Goal: Task Accomplishment & Management: Complete application form

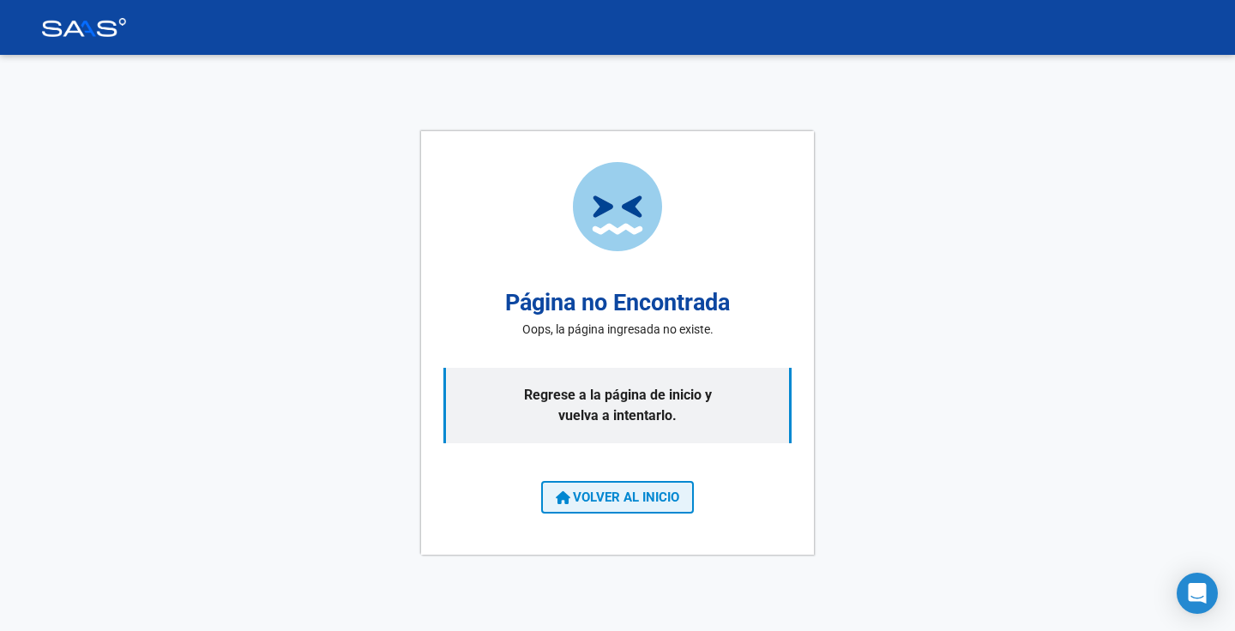
click at [655, 491] on span "VOLVER AL INICIO" at bounding box center [617, 497] width 123 height 15
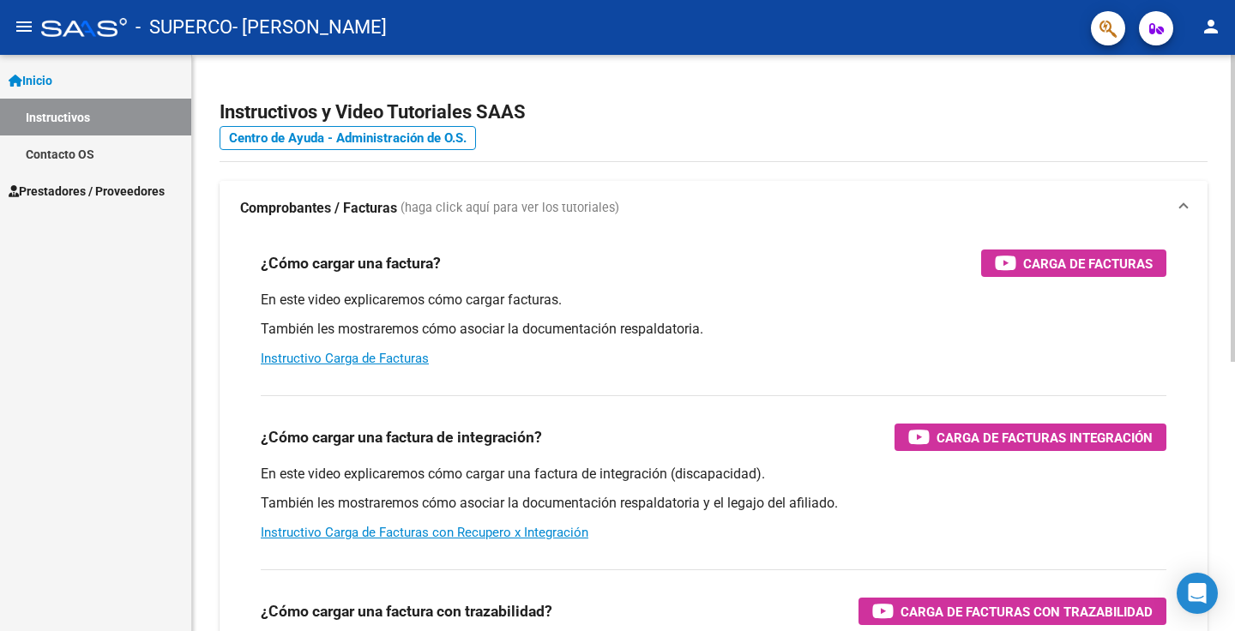
scroll to position [3, 0]
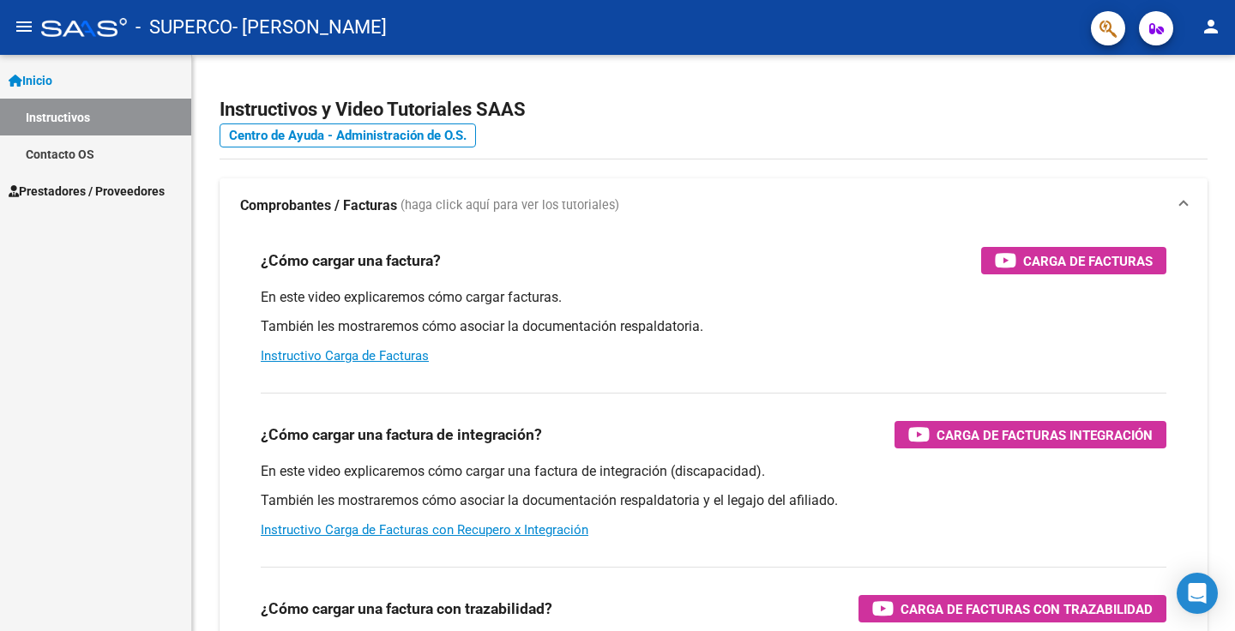
click at [129, 201] on link "Prestadores / Proveedores" at bounding box center [95, 190] width 191 height 37
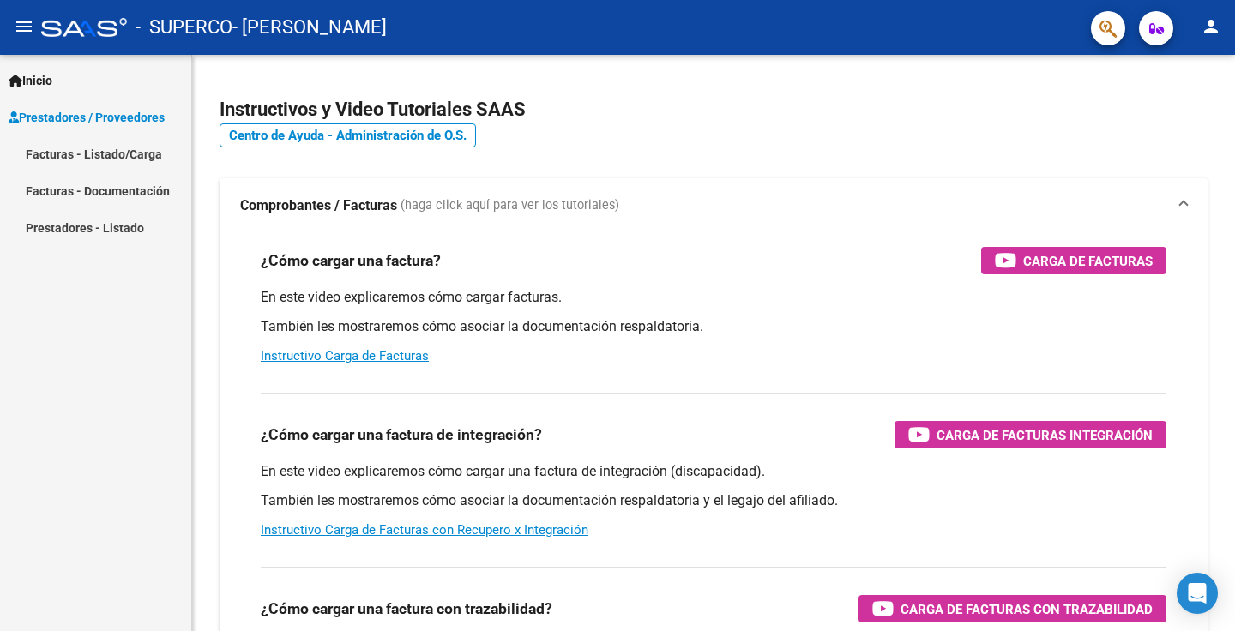
click at [77, 151] on link "Facturas - Listado/Carga" at bounding box center [95, 154] width 191 height 37
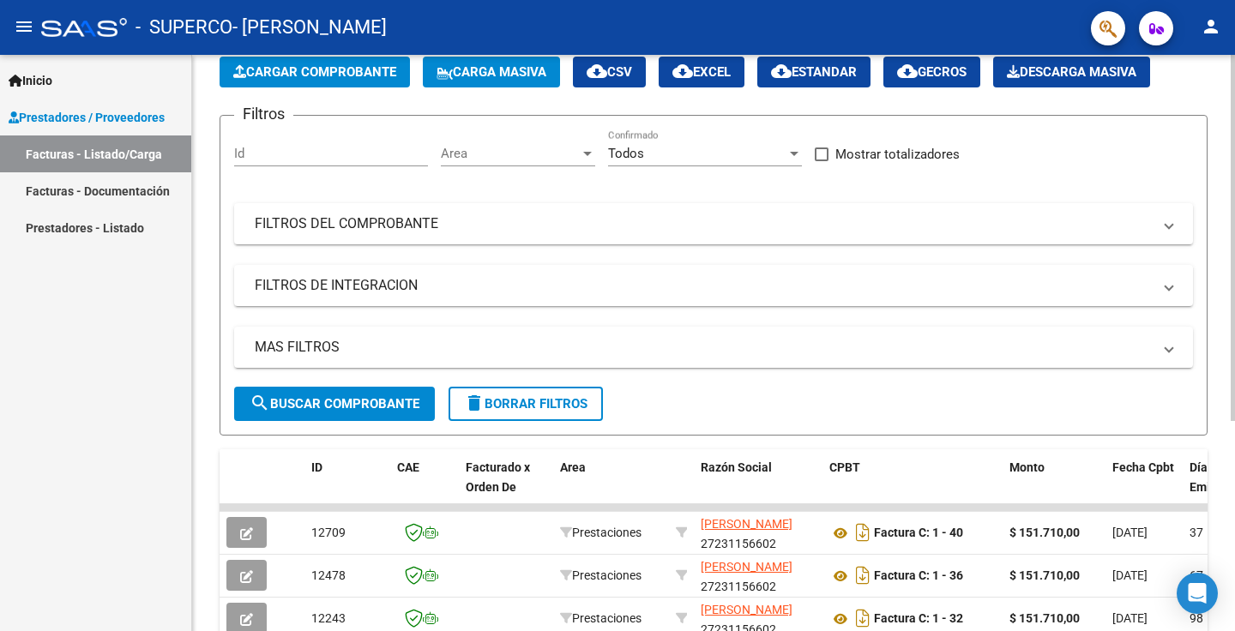
scroll to position [89, 0]
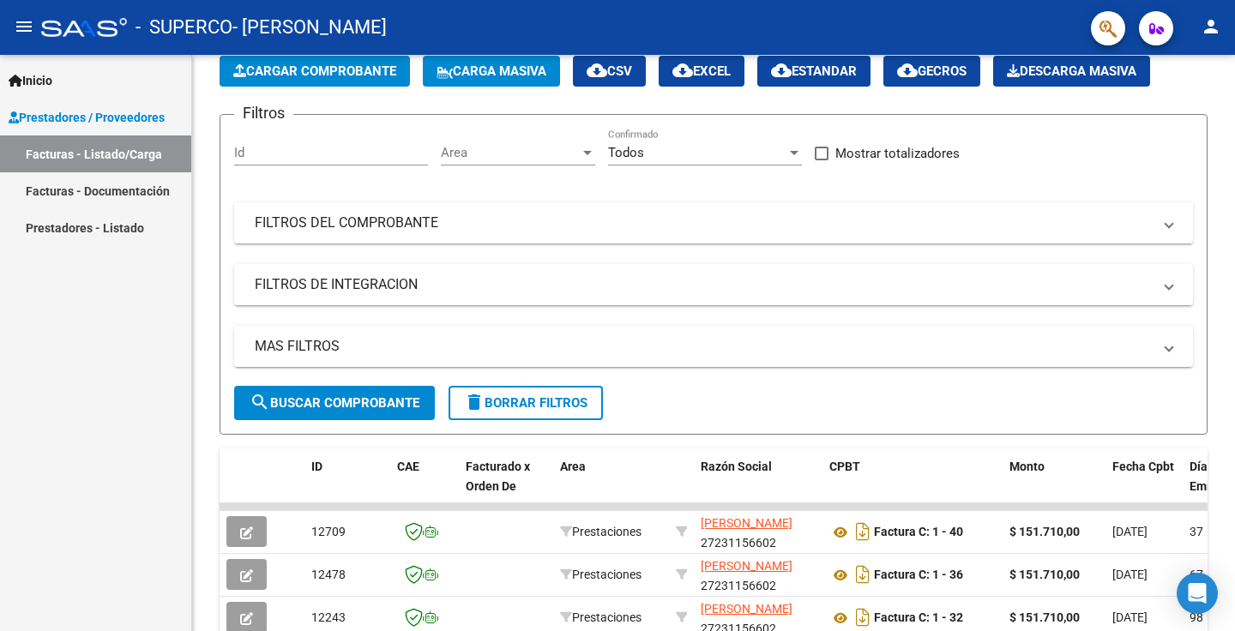
click at [71, 186] on link "Facturas - Documentación" at bounding box center [95, 190] width 191 height 37
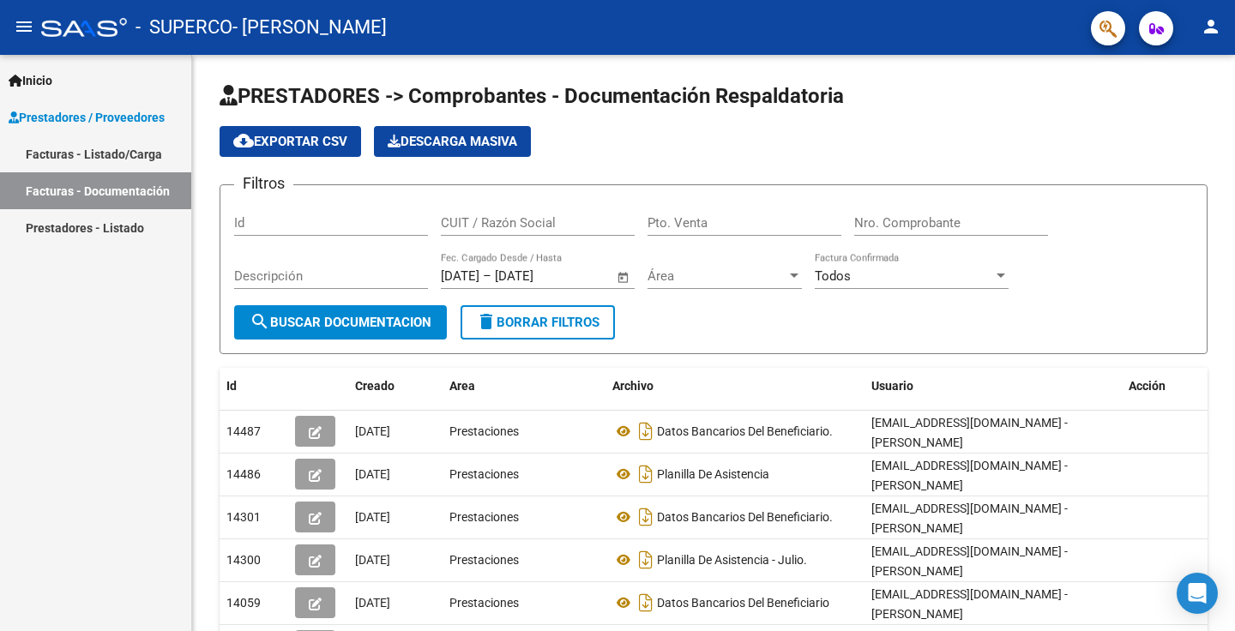
click at [67, 228] on link "Prestadores - Listado" at bounding box center [95, 227] width 191 height 37
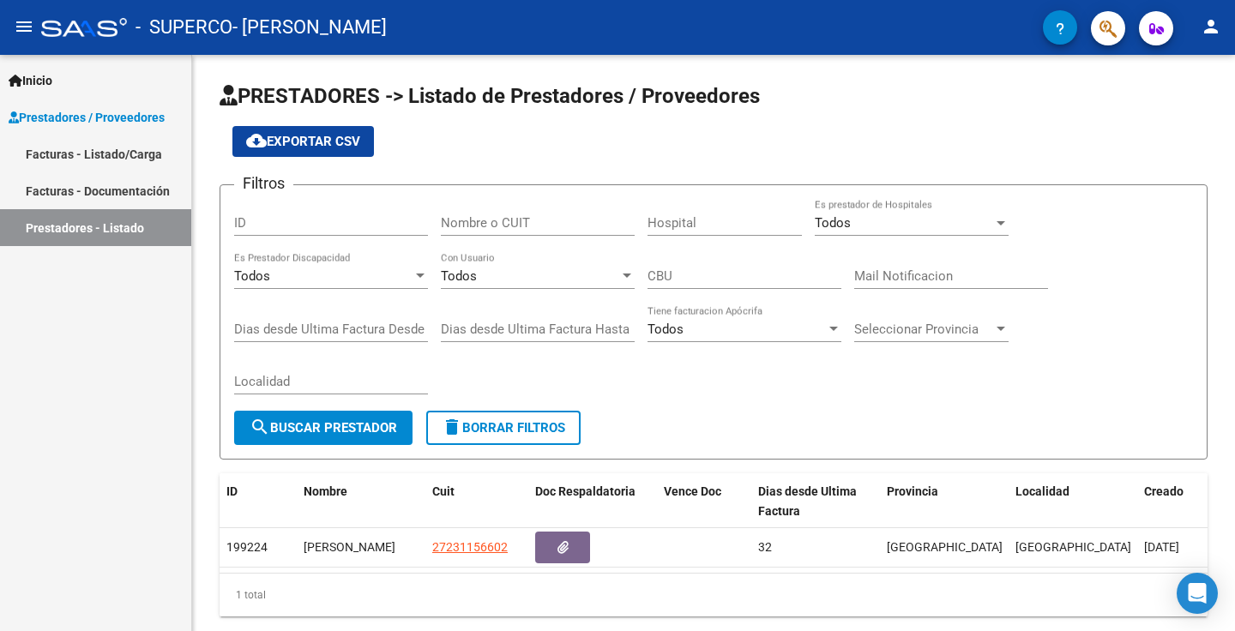
click at [84, 163] on link "Facturas - Listado/Carga" at bounding box center [95, 154] width 191 height 37
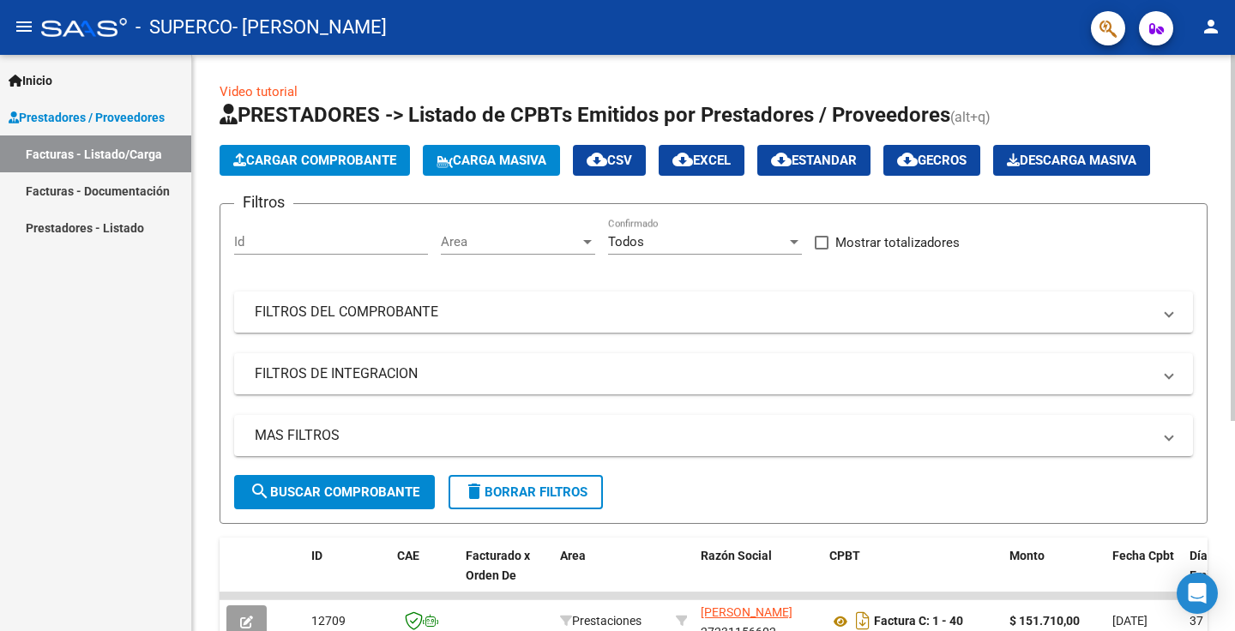
click at [369, 162] on span "Cargar Comprobante" at bounding box center [314, 160] width 163 height 15
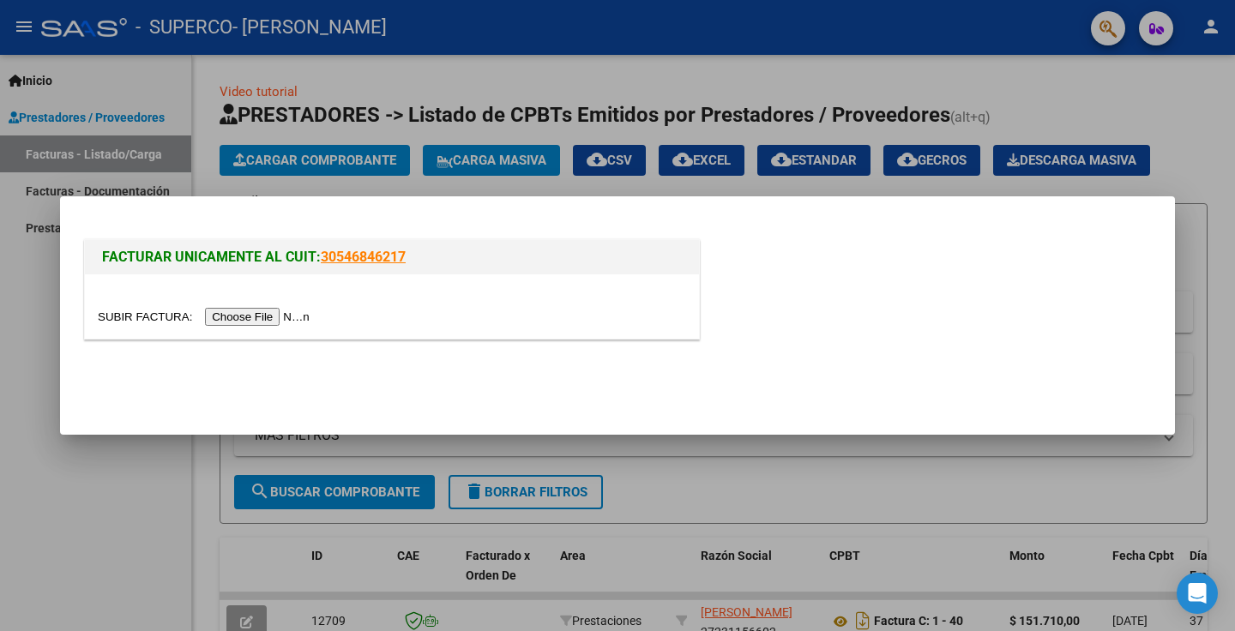
click at [480, 123] on div at bounding box center [617, 315] width 1235 height 631
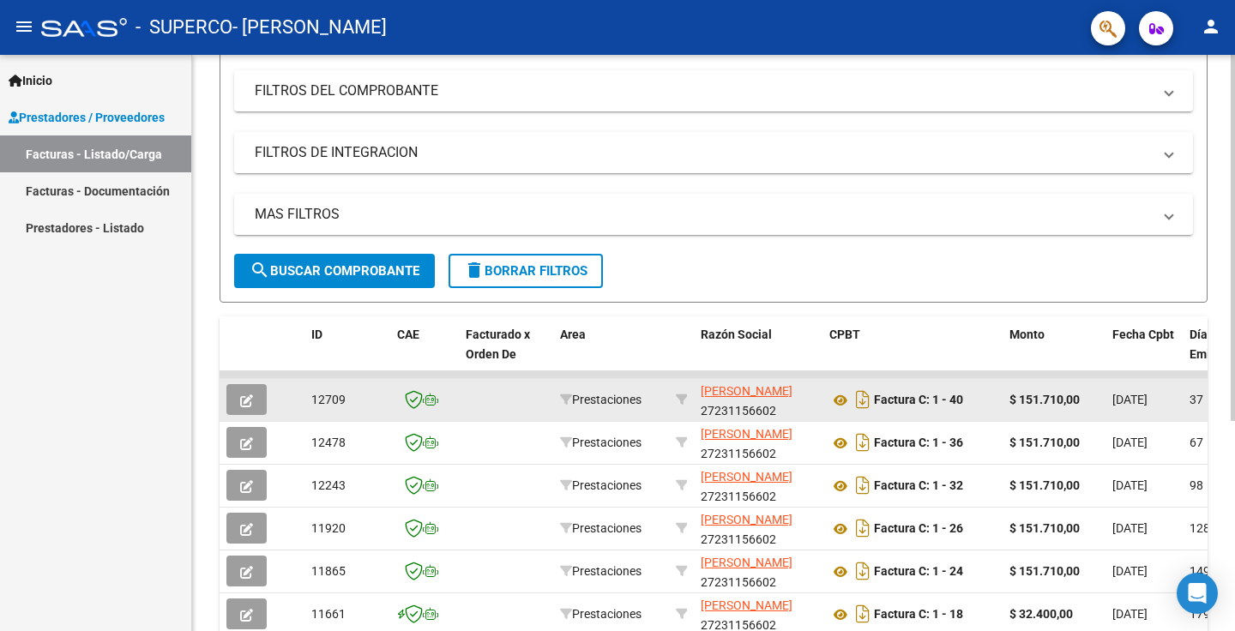
scroll to position [227, 0]
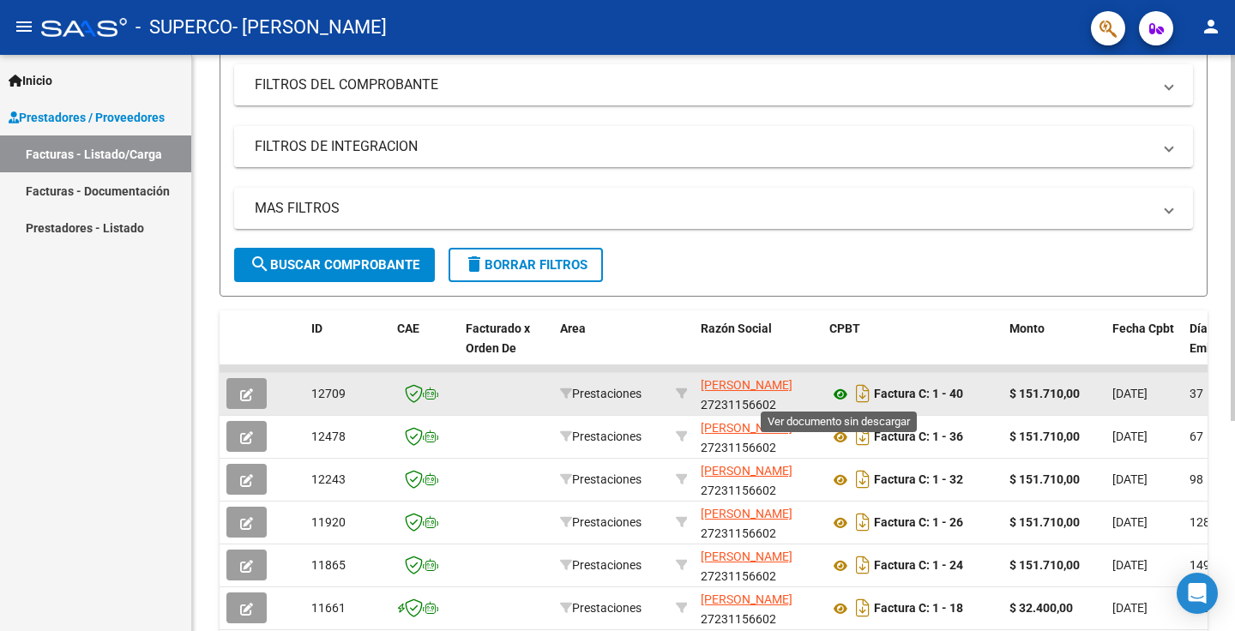
click at [846, 399] on icon at bounding box center [840, 394] width 22 height 21
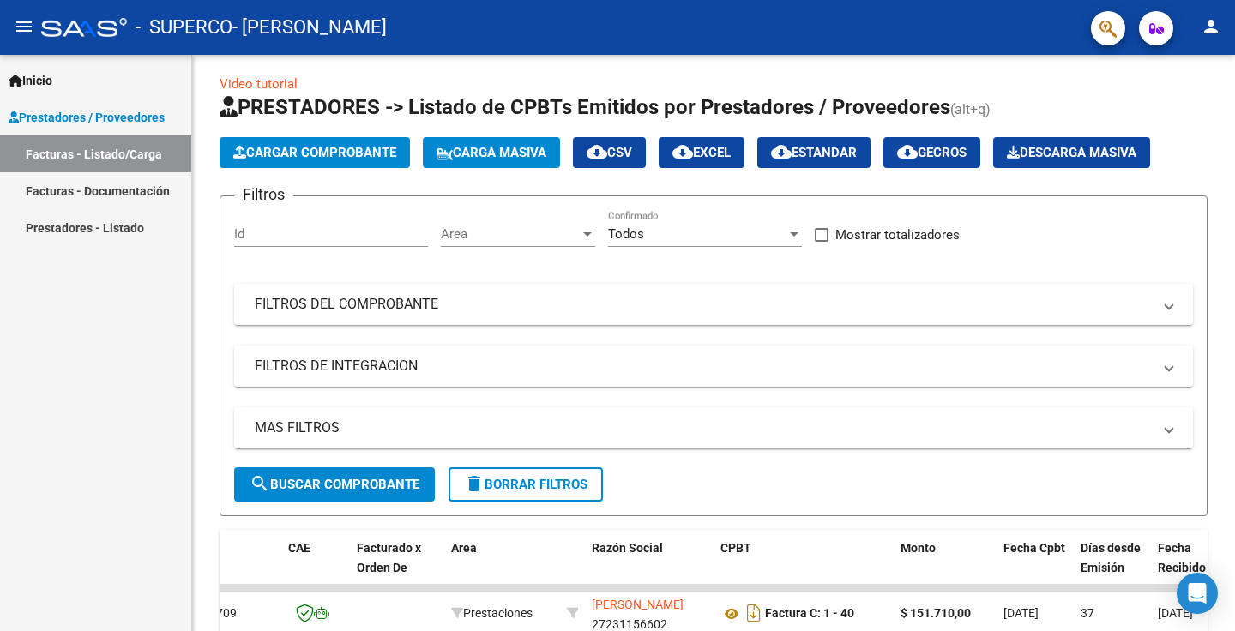
scroll to position [0, 0]
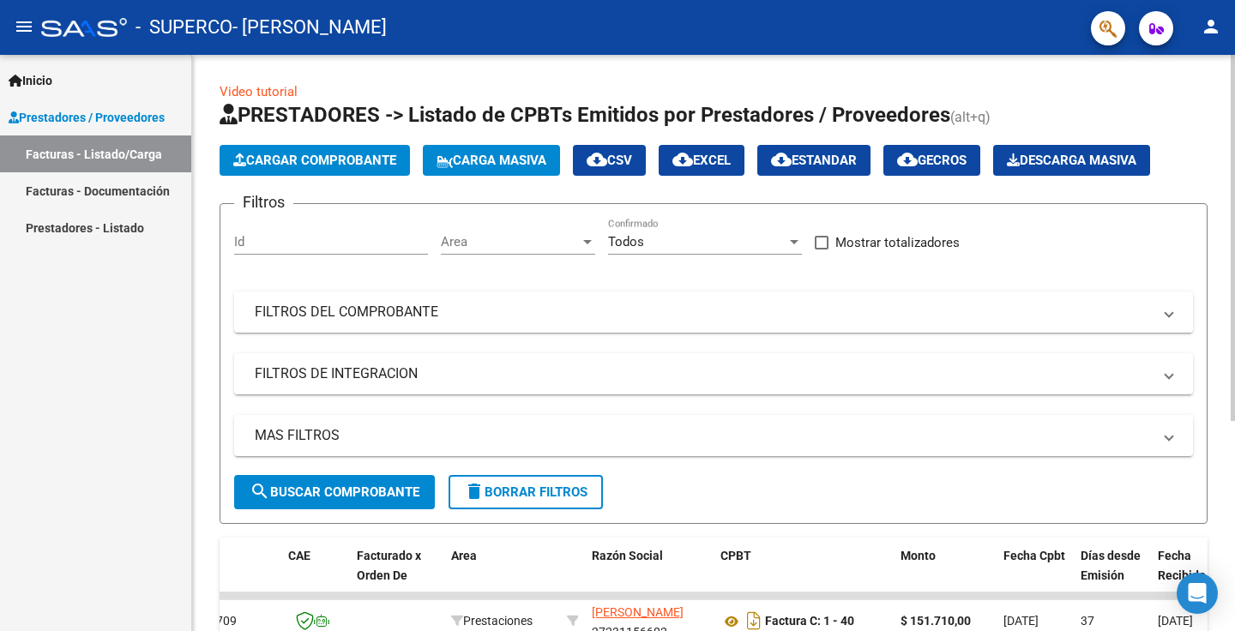
click at [334, 157] on span "Cargar Comprobante" at bounding box center [314, 160] width 163 height 15
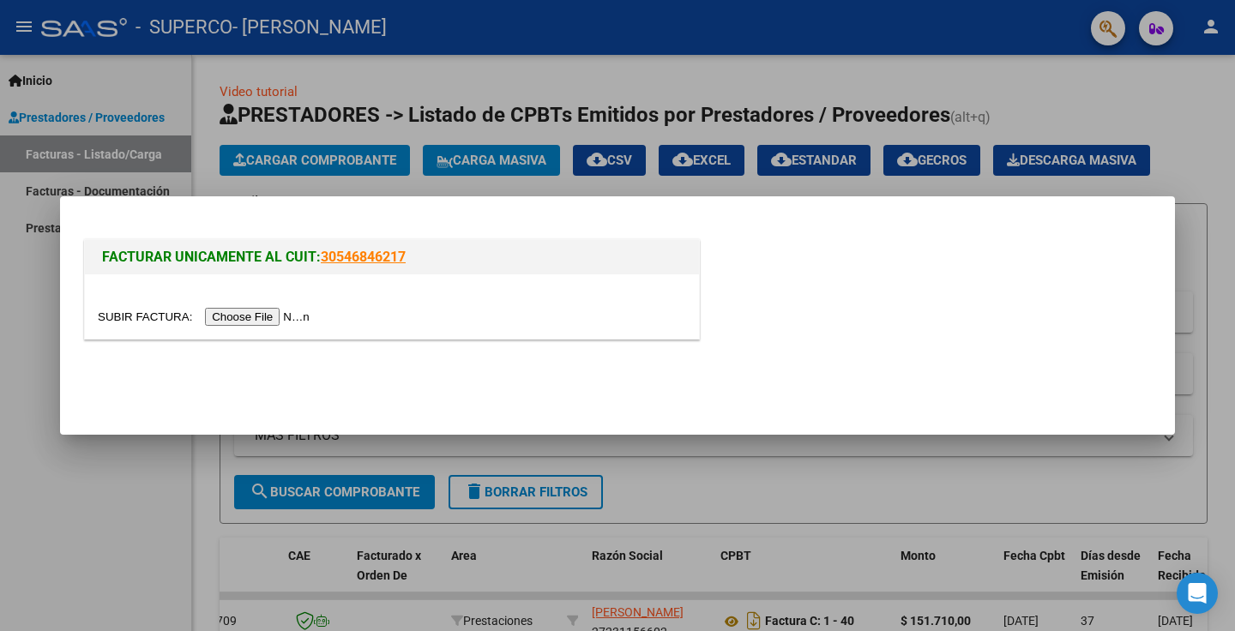
click at [237, 314] on input "file" at bounding box center [206, 317] width 217 height 18
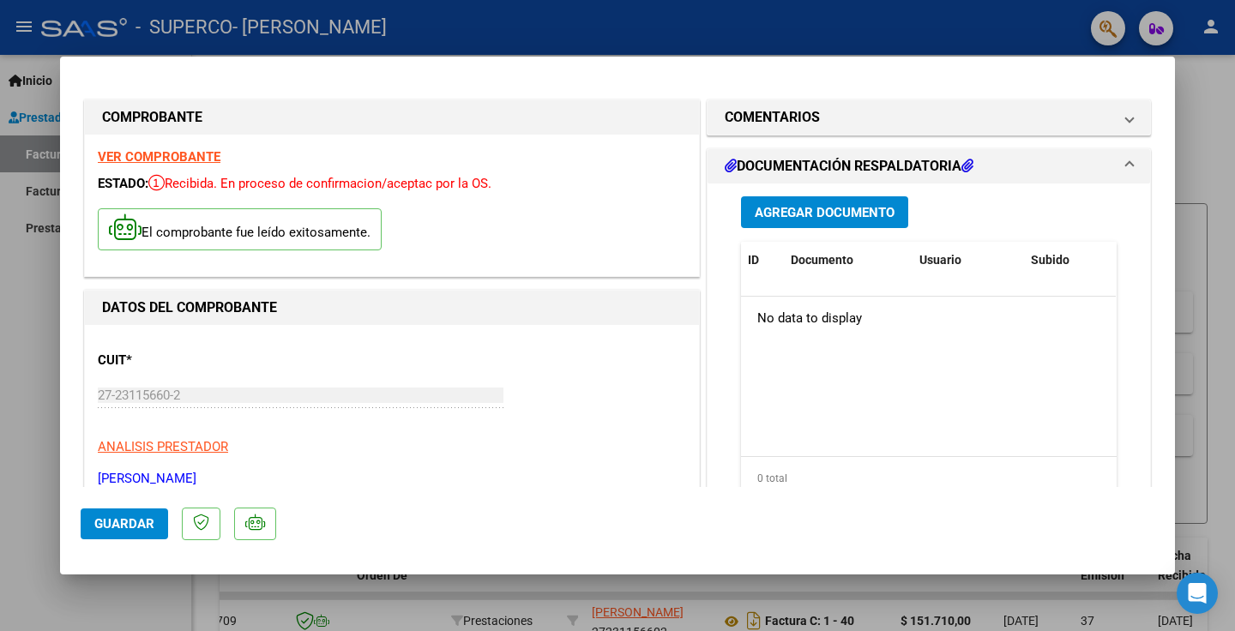
click at [818, 207] on span "Agregar Documento" at bounding box center [825, 212] width 140 height 15
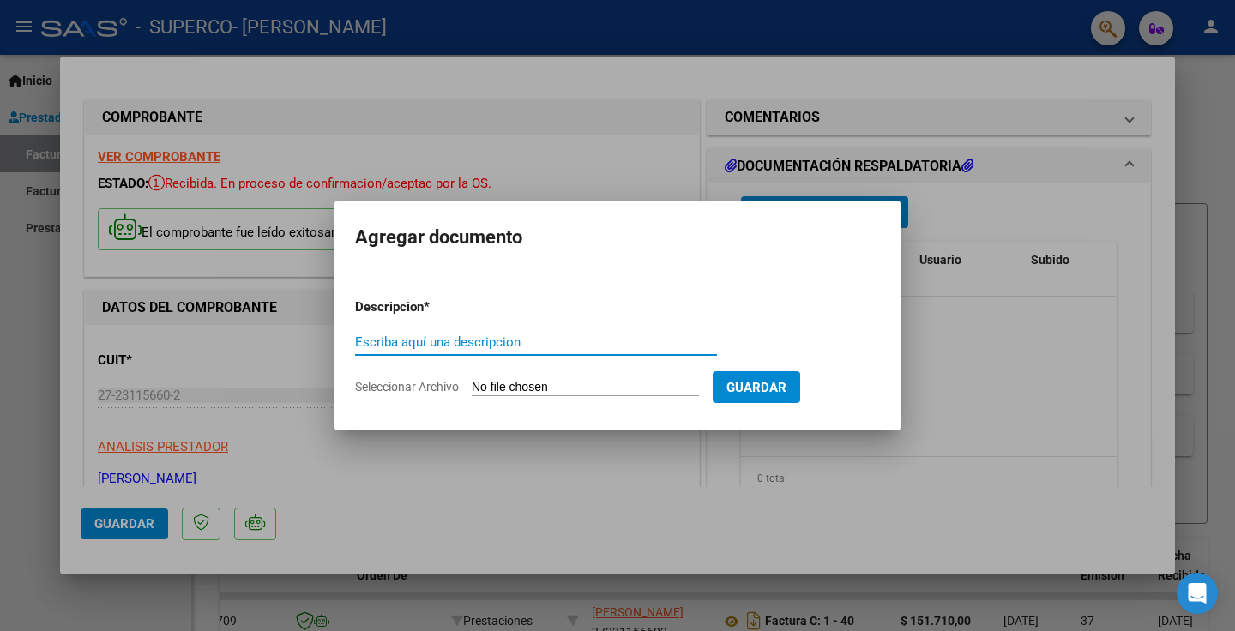
click at [527, 339] on input "Escriba aquí una descripcion" at bounding box center [536, 341] width 362 height 15
type input "A"
type input "PLANILLA DE ASISTENCIA"
click at [491, 389] on input "Seleccionar Archivo" at bounding box center [585, 388] width 227 height 16
type input "C:\fakepath\ASISTENCIA PEREYRA.jpg"
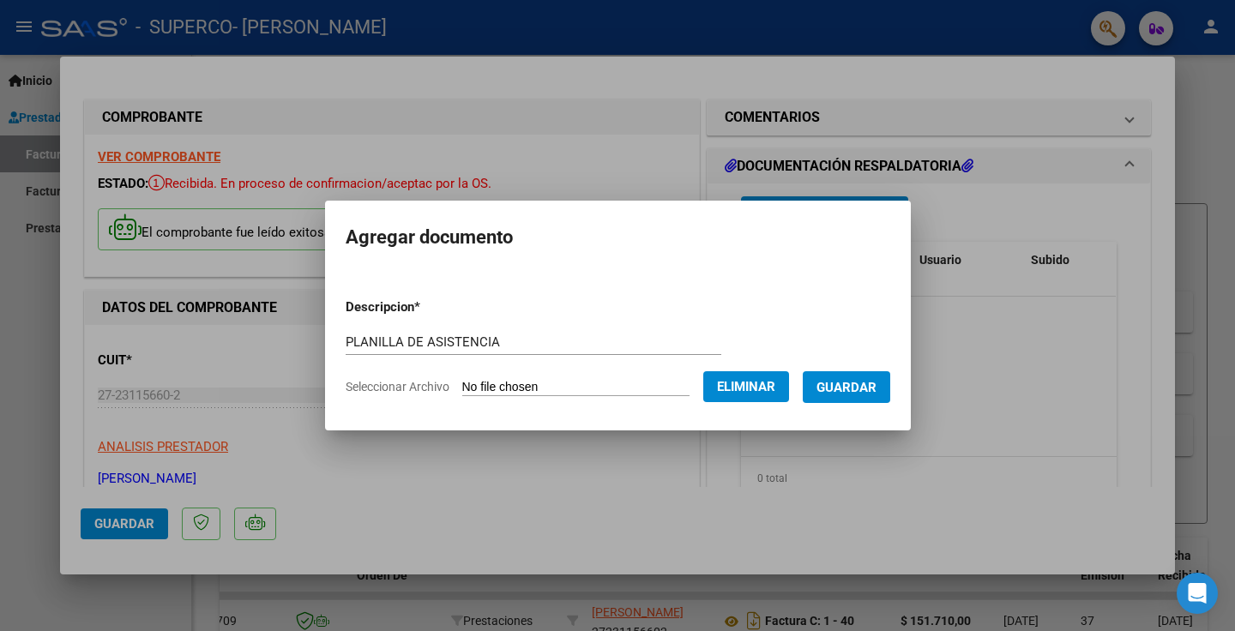
click at [873, 389] on span "Guardar" at bounding box center [846, 387] width 60 height 15
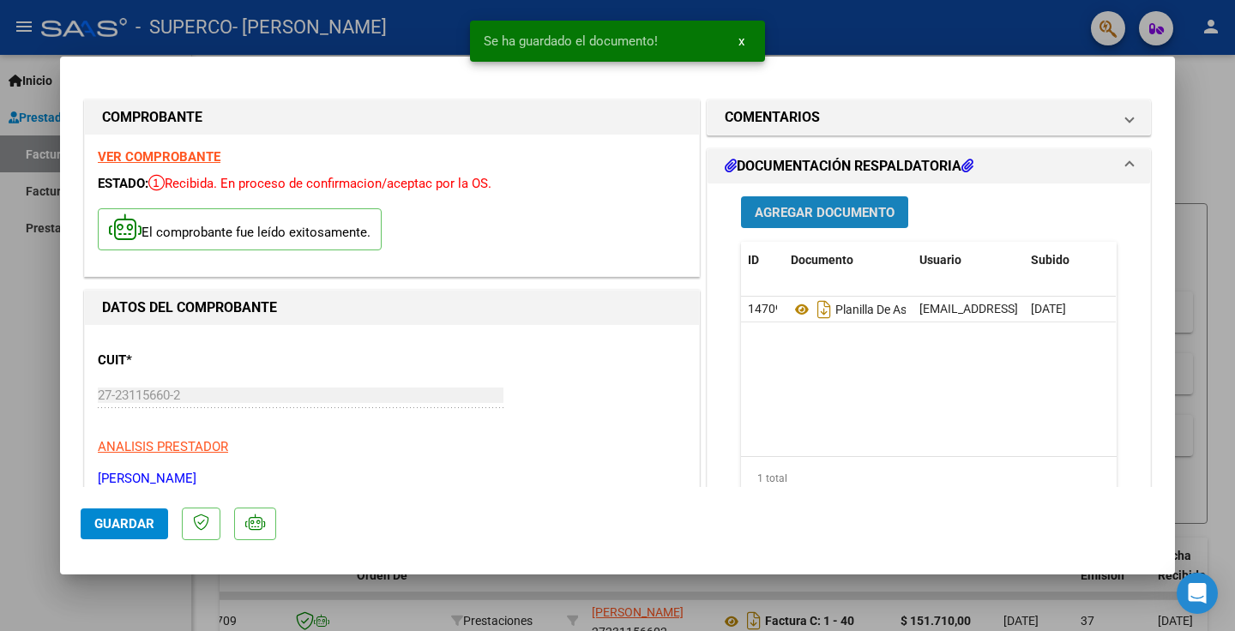
click at [835, 208] on span "Agregar Documento" at bounding box center [825, 212] width 140 height 15
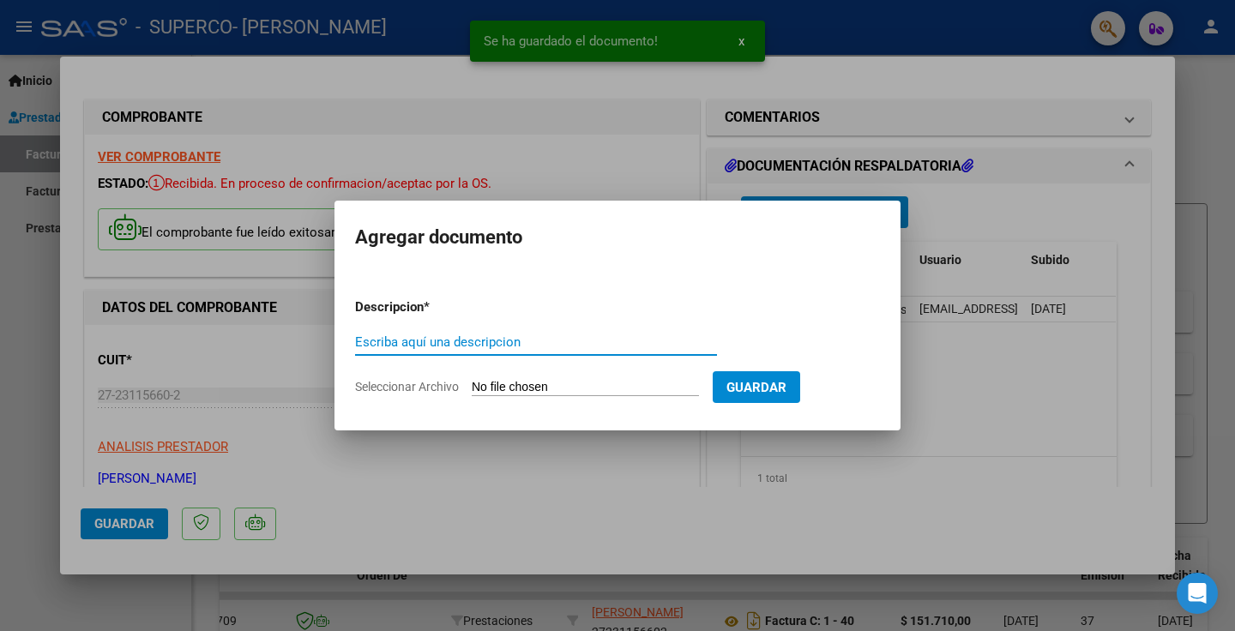
click at [470, 346] on input "Escriba aquí una descripcion" at bounding box center [536, 341] width 362 height 15
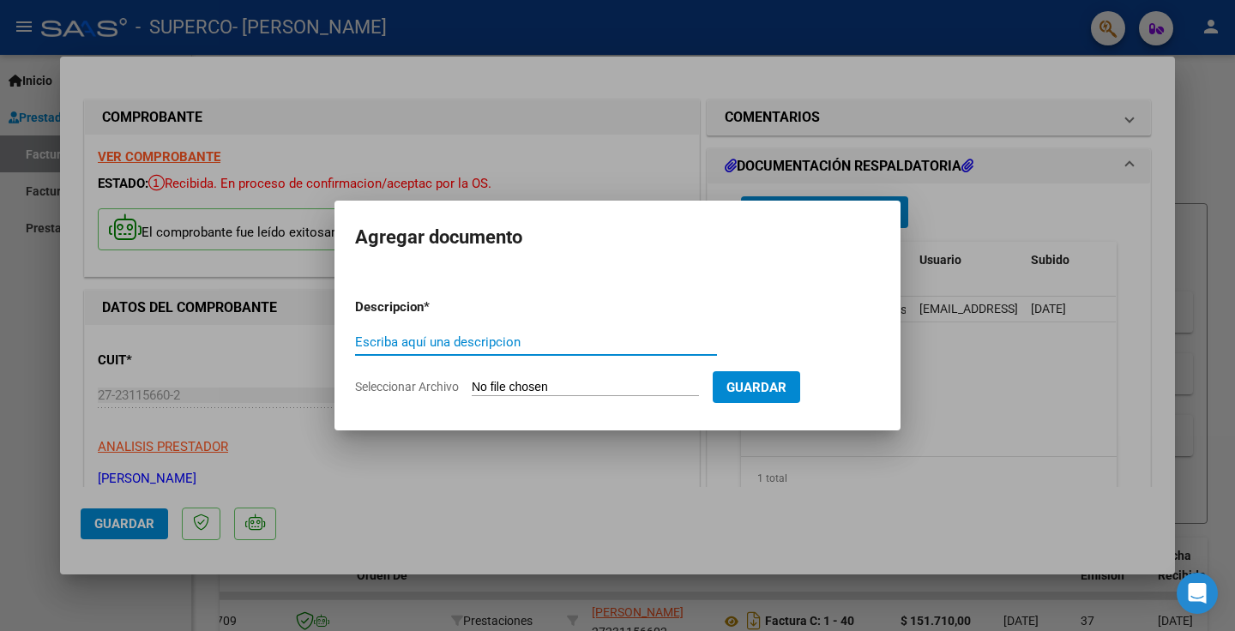
click at [431, 346] on input "Escriba aquí una descripcion" at bounding box center [536, 341] width 362 height 15
click at [521, 387] on input "Seleccionar Archivo" at bounding box center [585, 388] width 227 height 16
type input "C:\fakepath\DATOS BANCARIOS [PERSON_NAME] (1).jpeg"
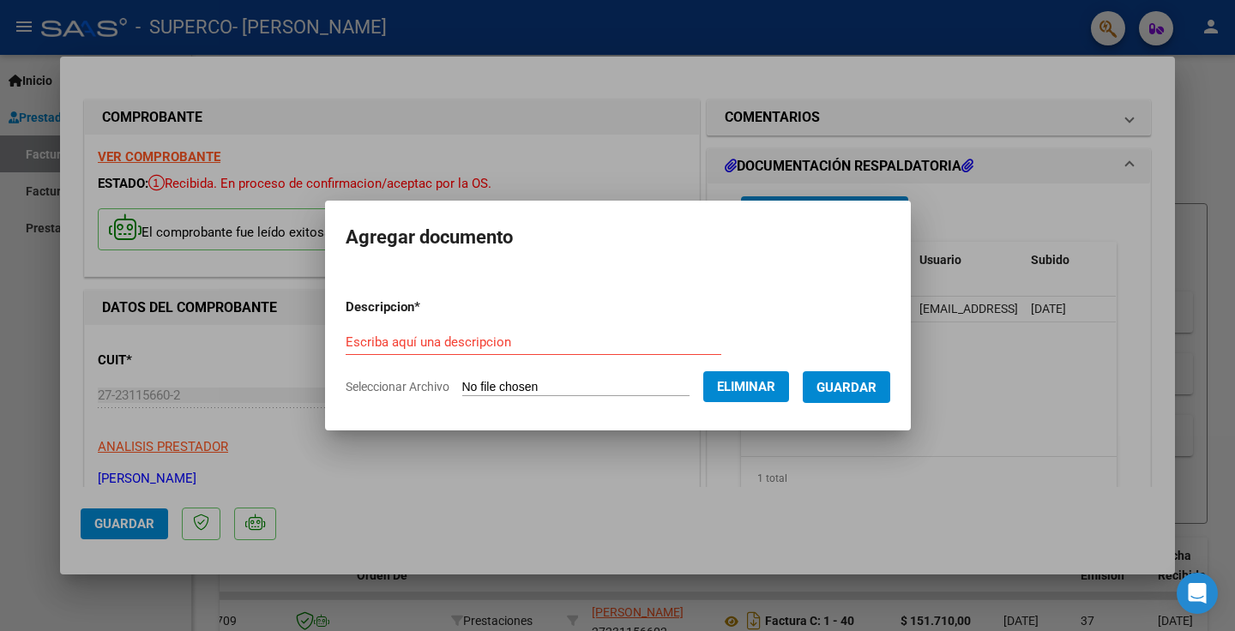
click at [542, 332] on div "Escriba aquí una descripcion" at bounding box center [534, 342] width 376 height 26
click at [456, 342] on input "Escriba aquí una descripcion" at bounding box center [534, 341] width 376 height 15
type input "DATOS BANCARIOS"
click at [877, 391] on span "Guardar" at bounding box center [846, 387] width 60 height 15
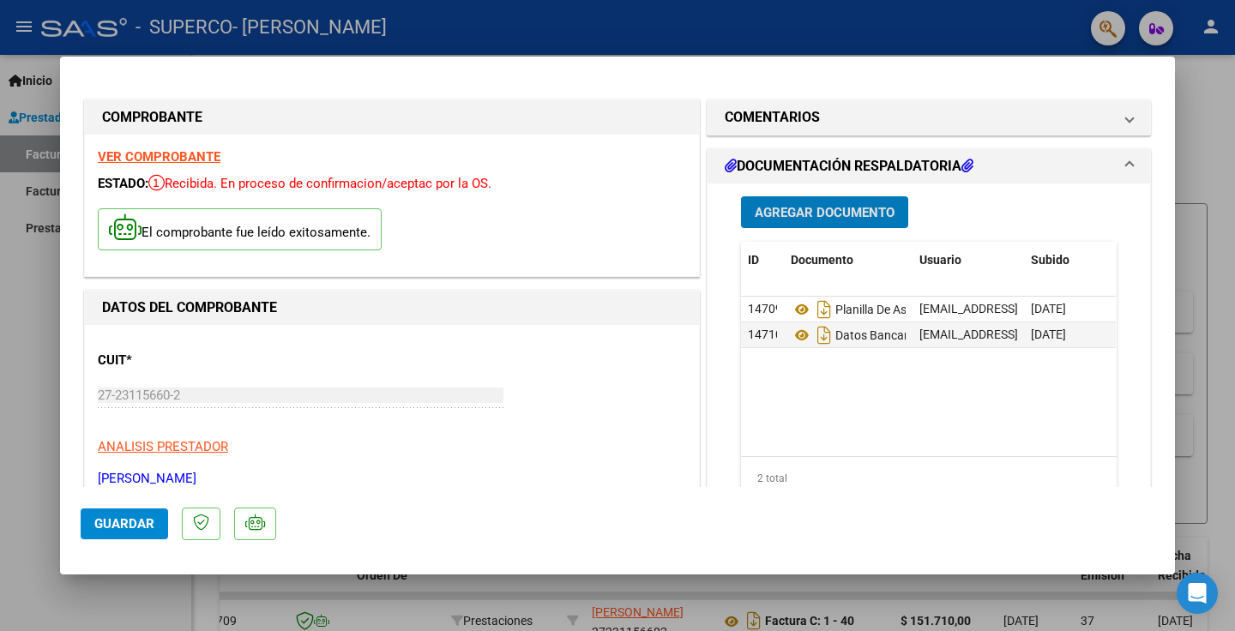
click at [121, 522] on span "Guardar" at bounding box center [124, 523] width 60 height 15
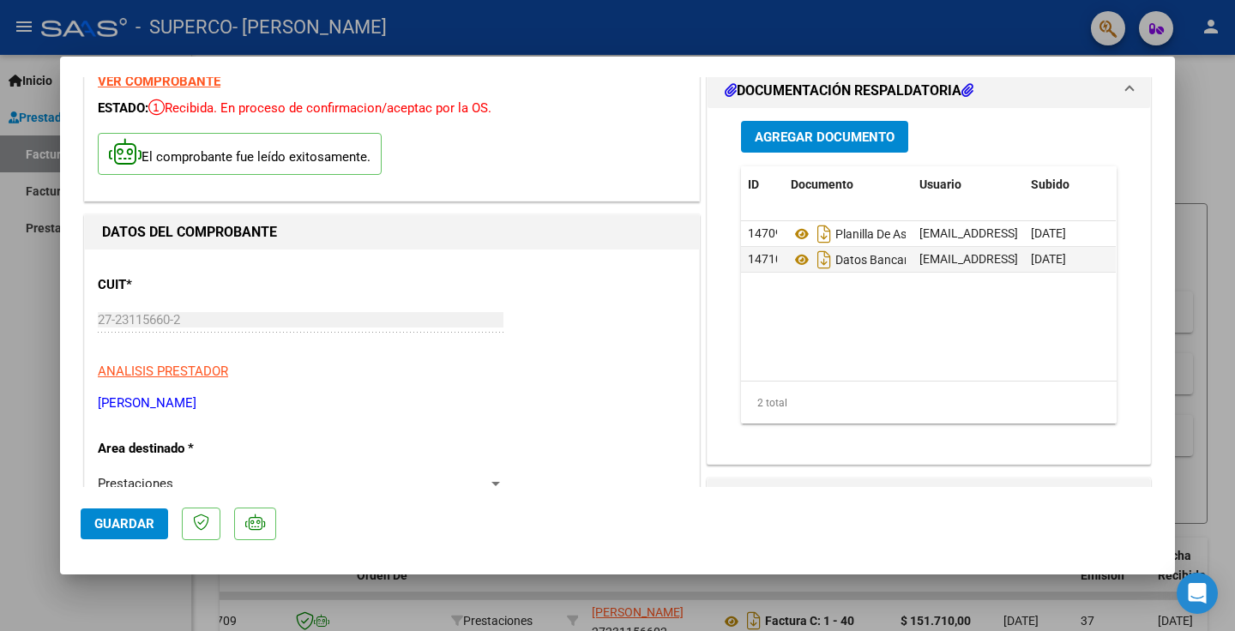
scroll to position [124, 0]
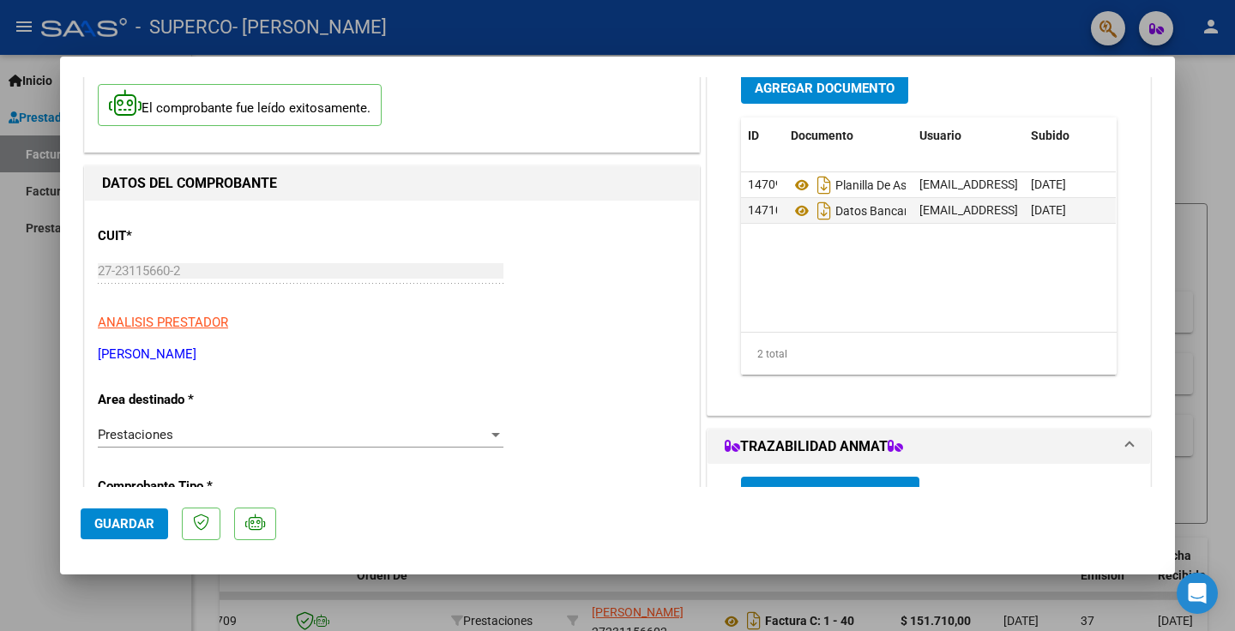
click at [128, 515] on button "Guardar" at bounding box center [124, 524] width 87 height 31
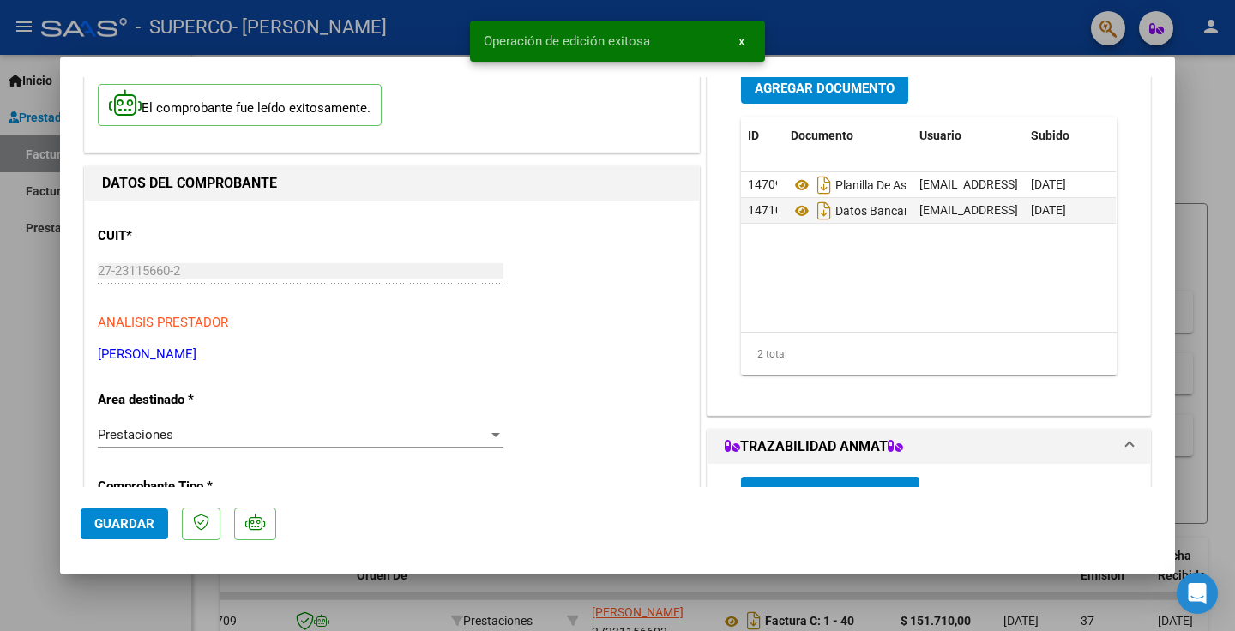
scroll to position [0, 0]
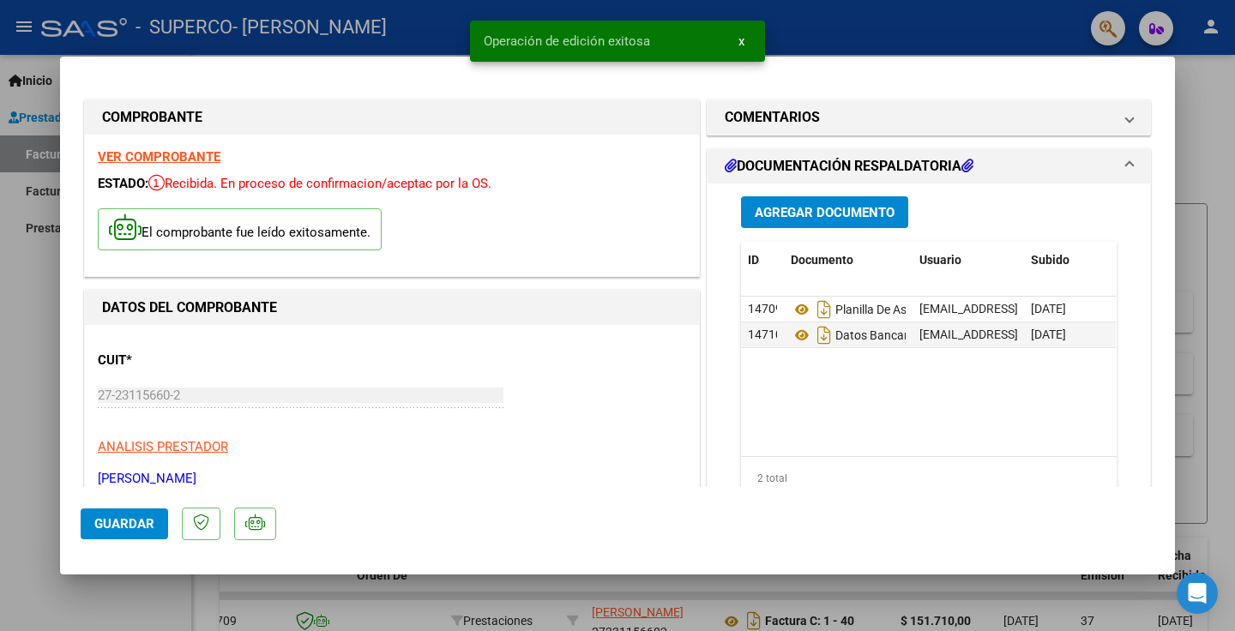
click at [1219, 111] on div at bounding box center [617, 315] width 1235 height 631
type input "$ 0,00"
